Goal: Task Accomplishment & Management: Manage account settings

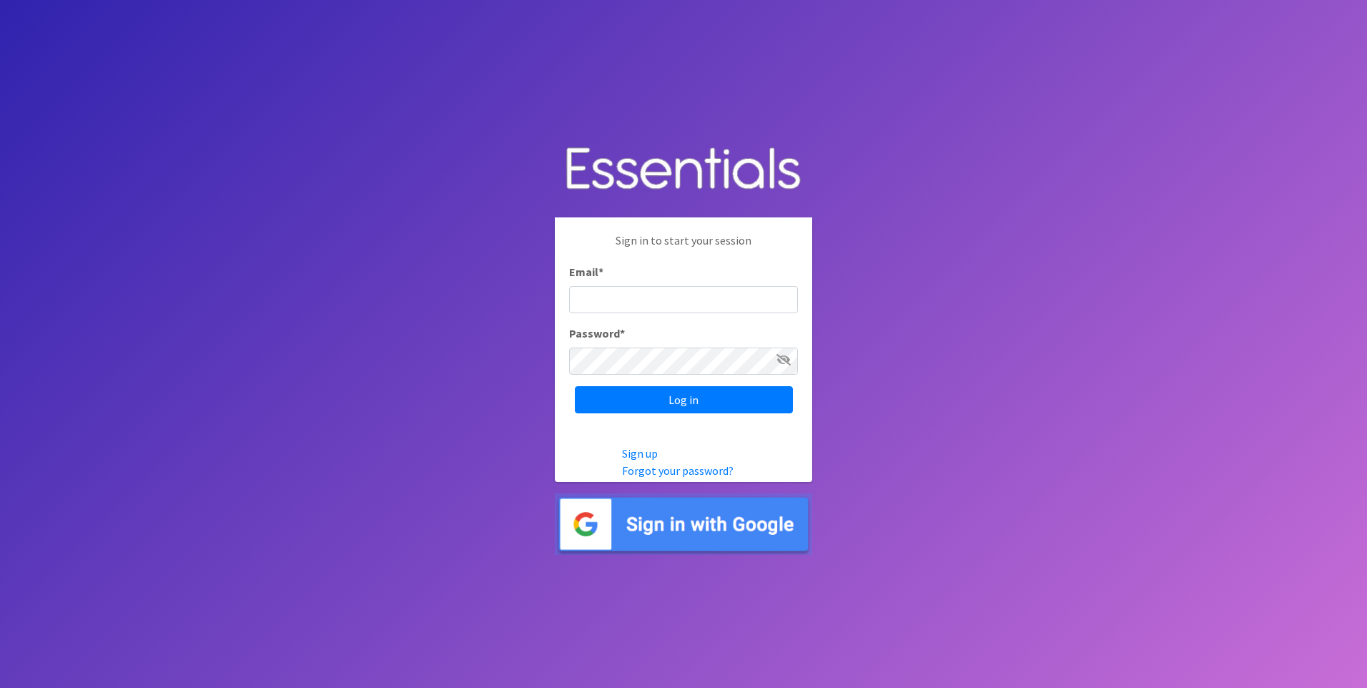
click at [588, 287] on input "Email *" at bounding box center [683, 299] width 229 height 27
type input "aornelas@capoc.org"
click at [575, 386] on input "Log in" at bounding box center [684, 399] width 218 height 27
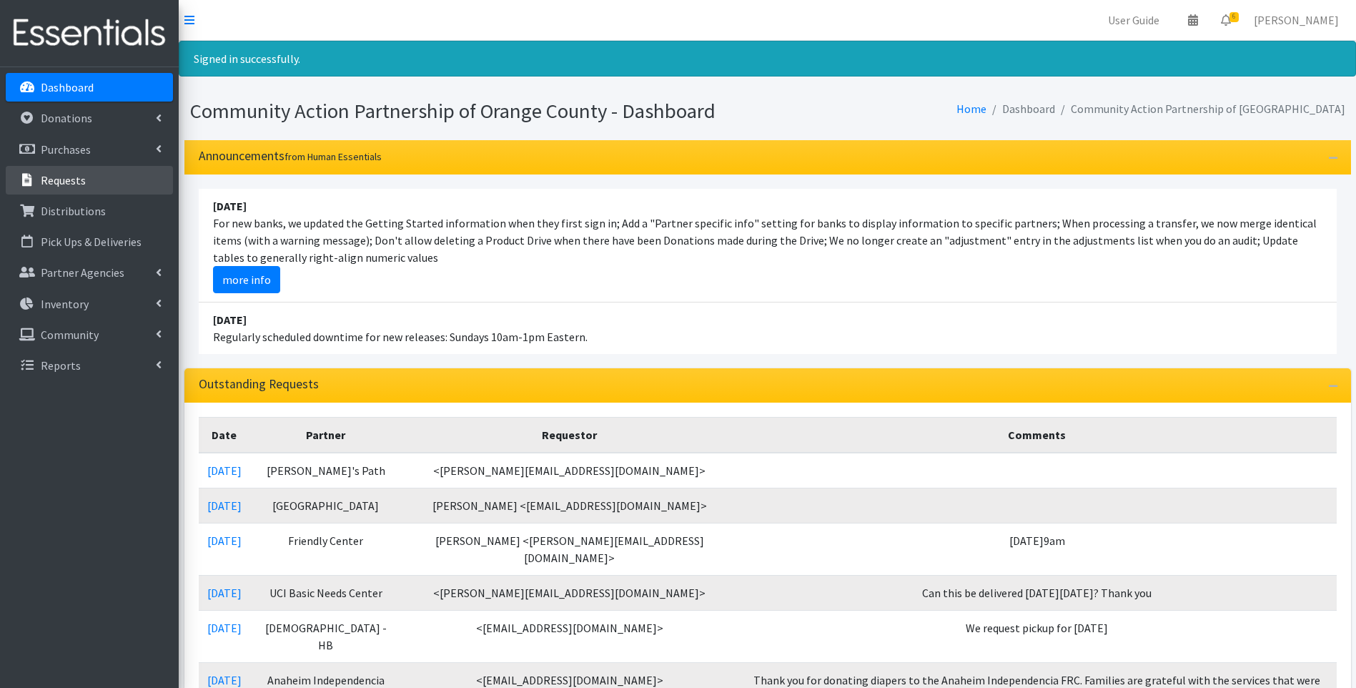
click at [41, 178] on p "Requests" at bounding box center [63, 180] width 45 height 14
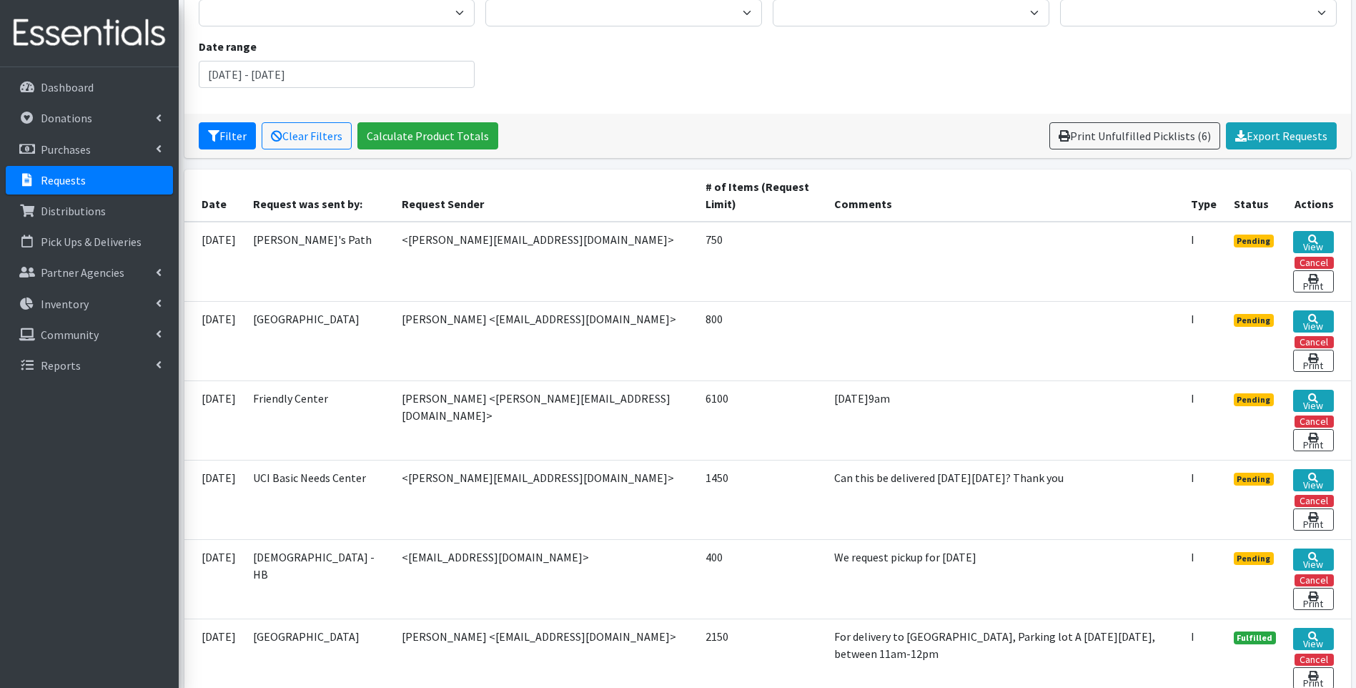
scroll to position [92, 0]
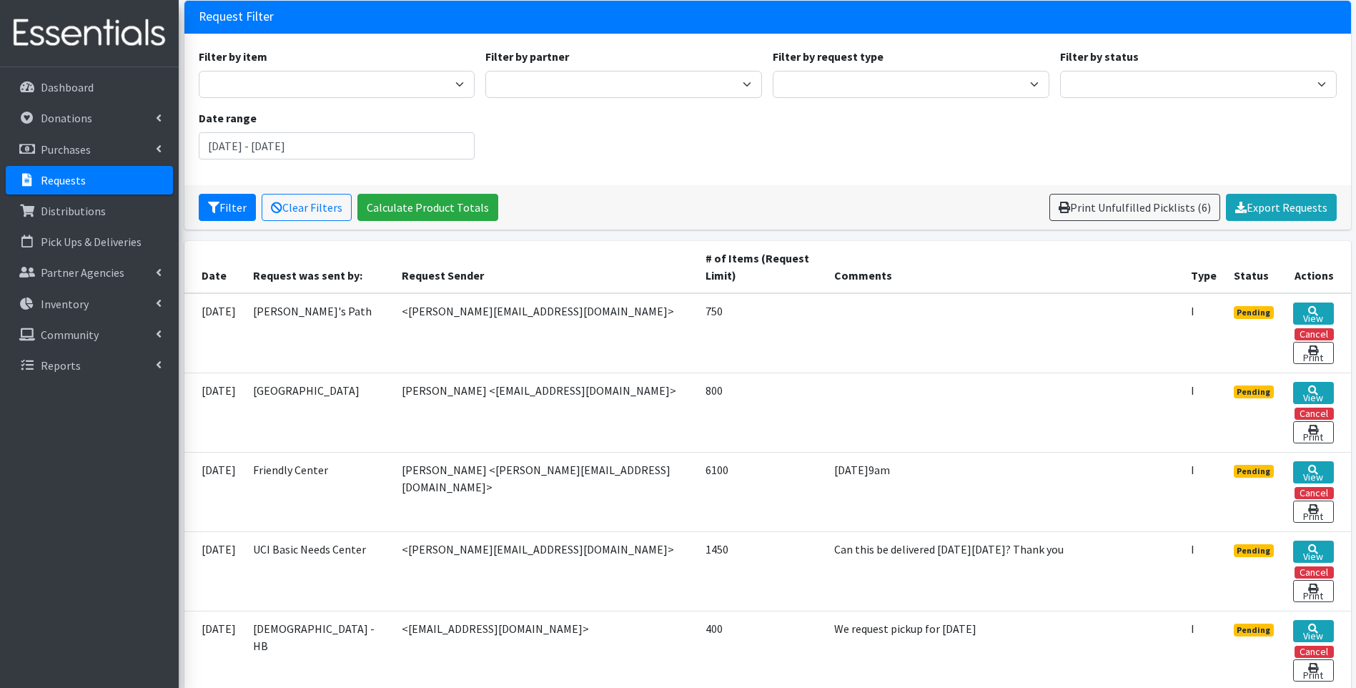
click at [1000, 431] on td at bounding box center [1004, 411] width 356 height 79
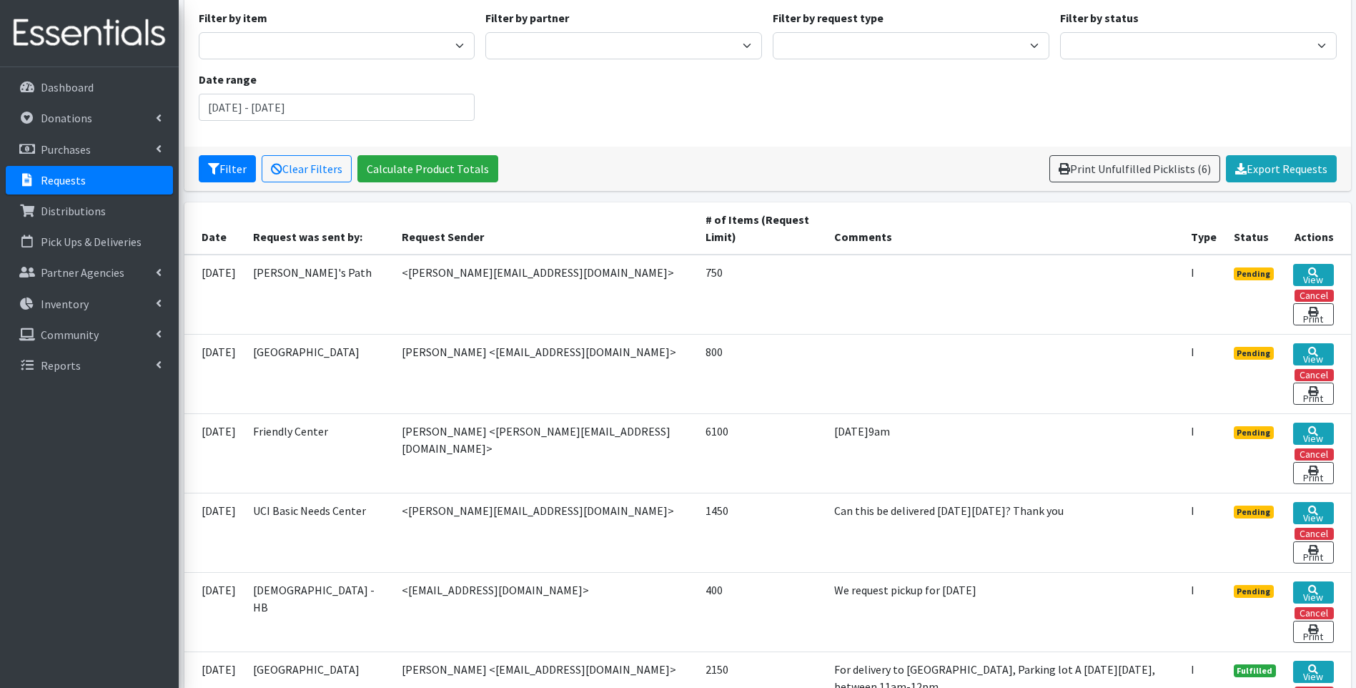
scroll to position [0, 0]
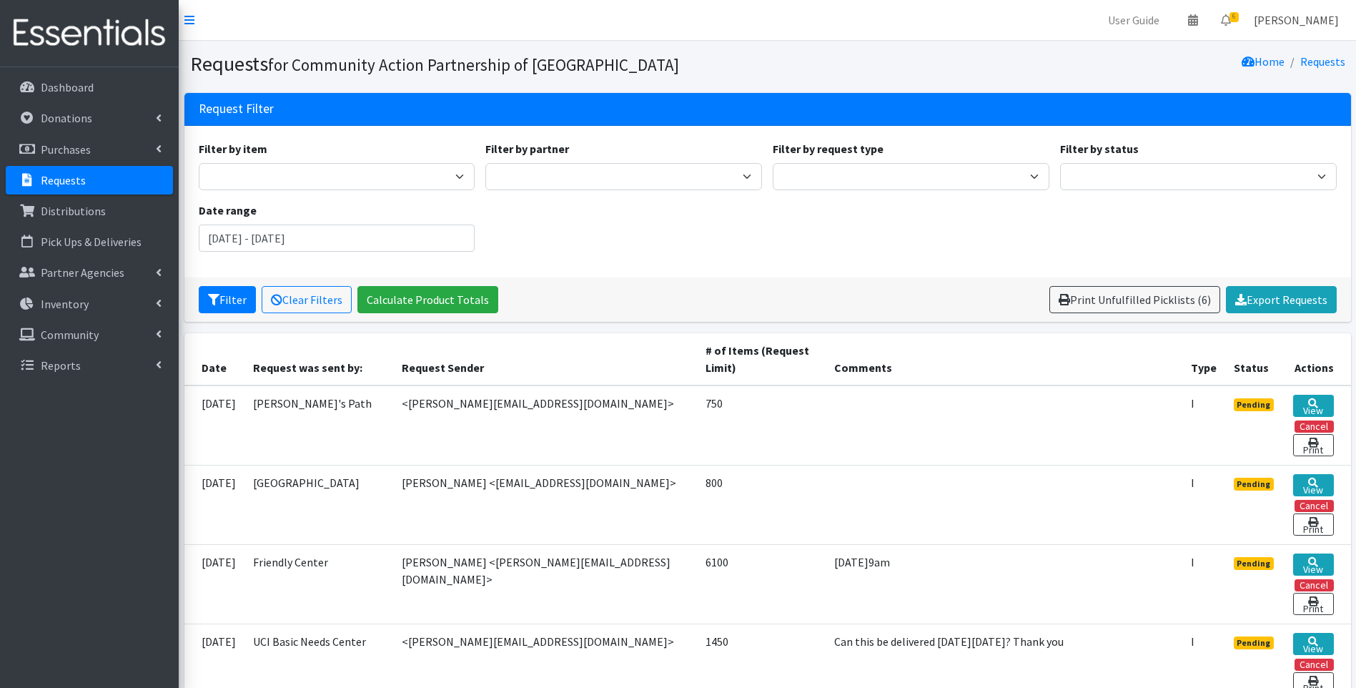
click at [1308, 27] on link "[PERSON_NAME]" at bounding box center [1297, 20] width 108 height 29
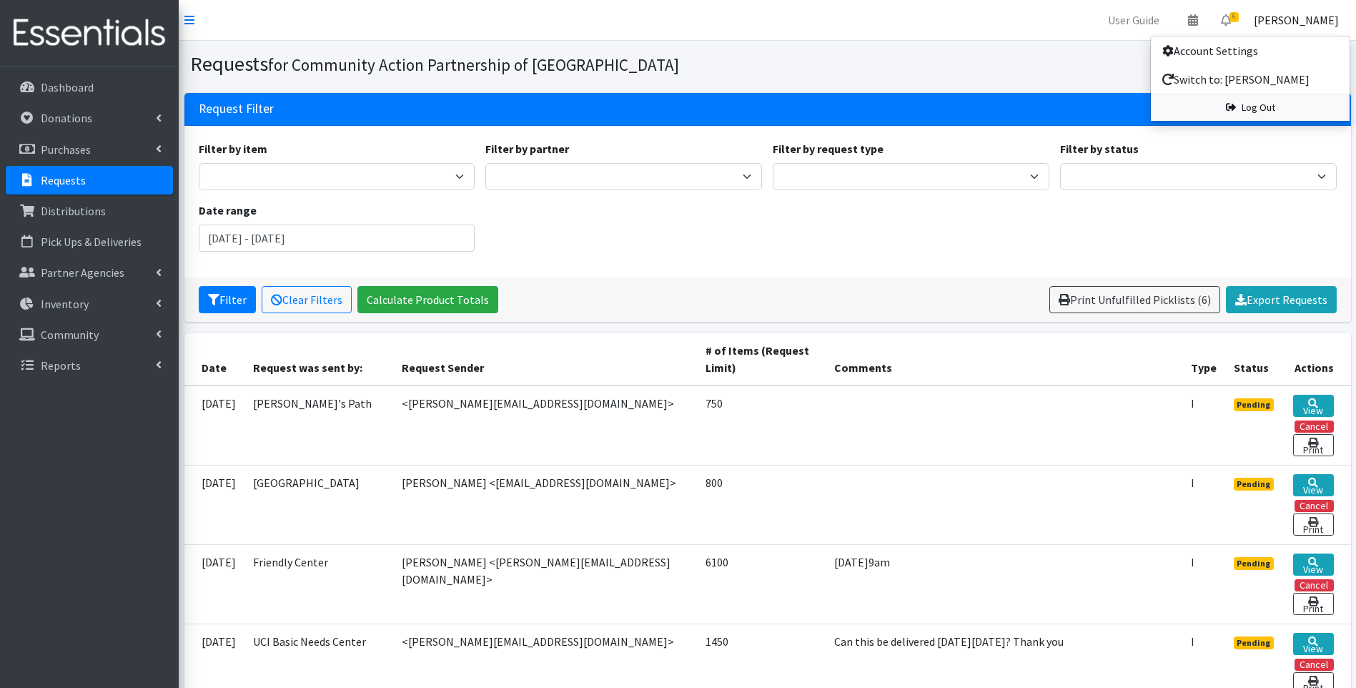
click at [1276, 109] on link "Log Out" at bounding box center [1250, 107] width 199 height 26
